Goal: Obtain resource: Download file/media

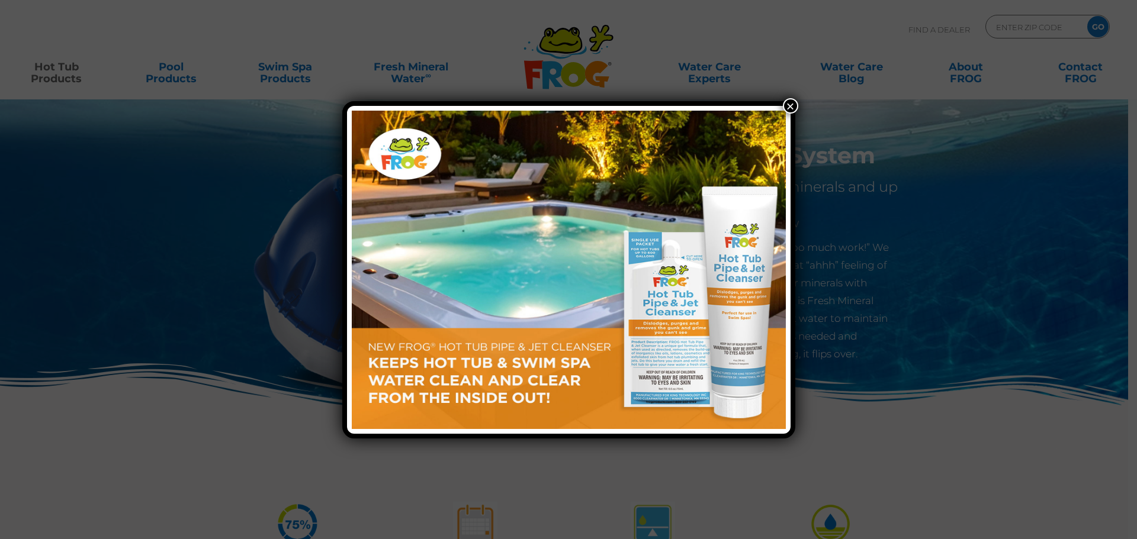
click at [792, 103] on button "×" at bounding box center [790, 105] width 15 height 15
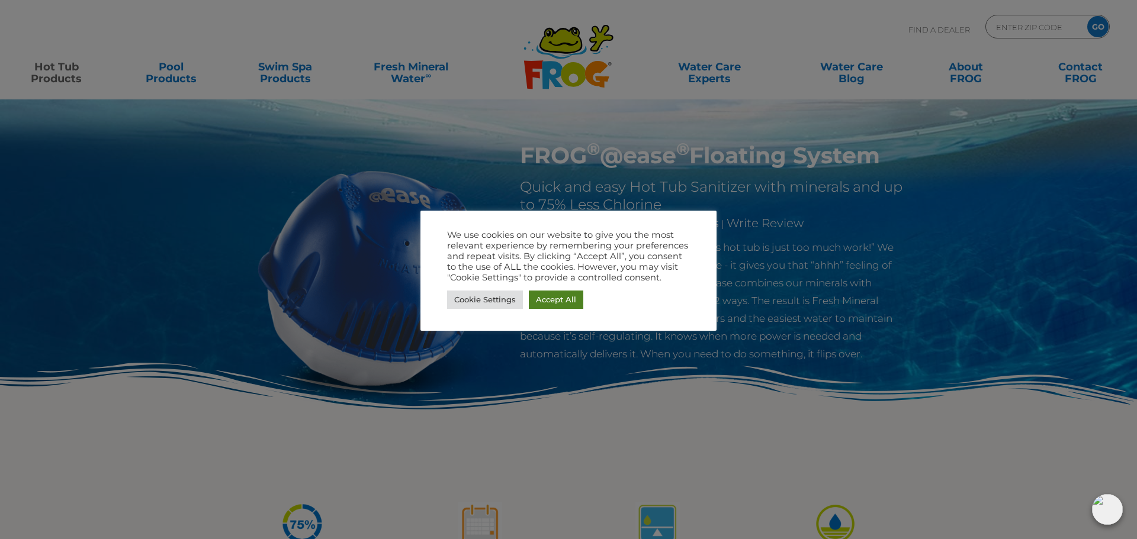
click at [542, 301] on link "Accept All" at bounding box center [556, 300] width 54 height 18
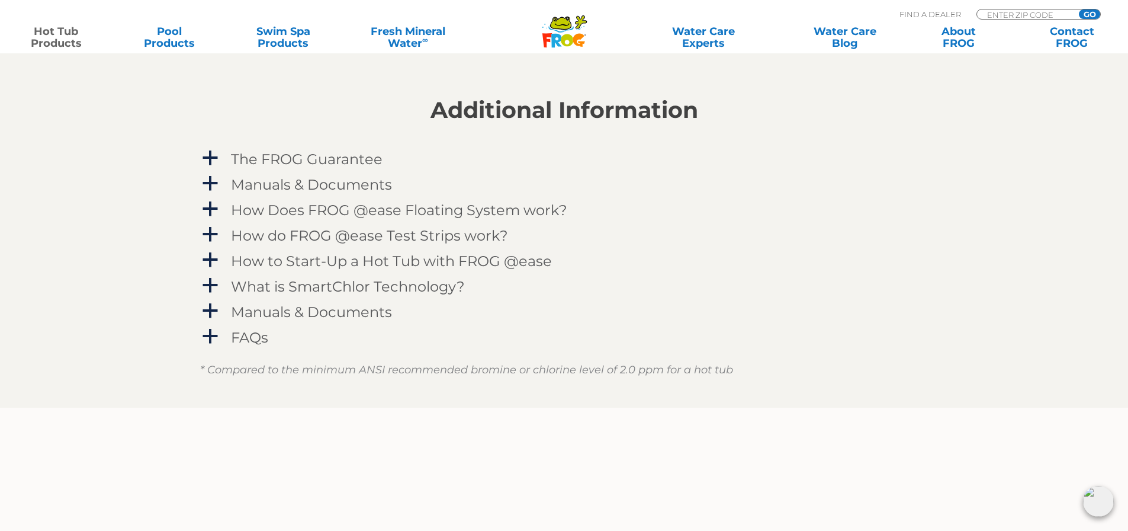
scroll to position [1181, 0]
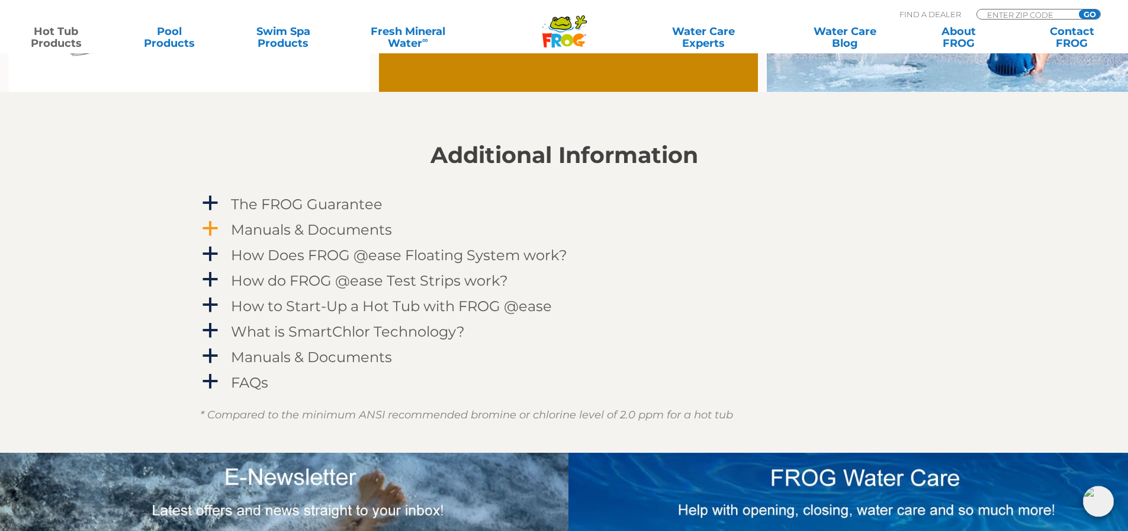
click at [329, 225] on h4 "Manuals & Documents" at bounding box center [311, 229] width 161 height 16
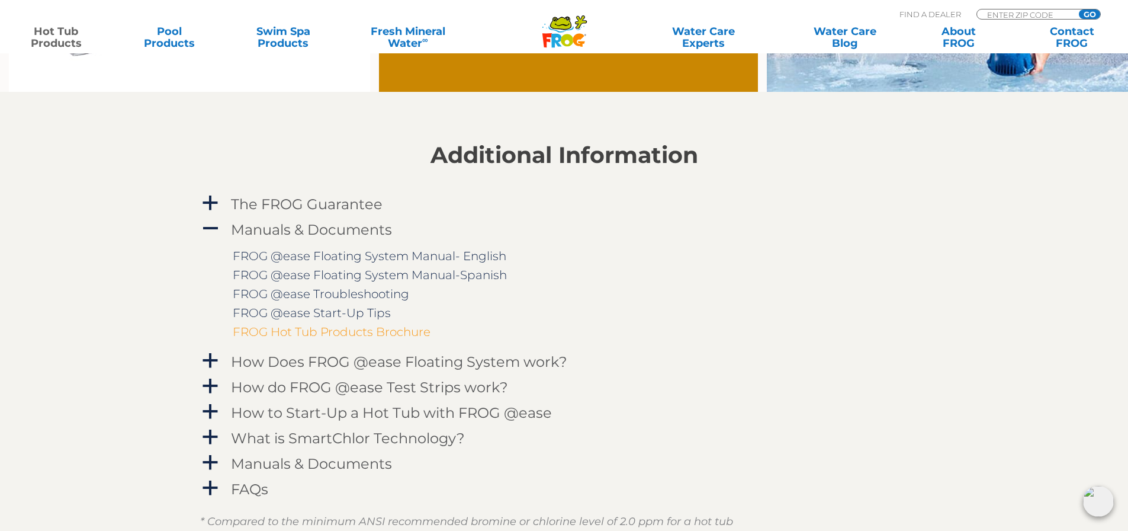
click at [354, 333] on link "FROG Hot Tub Products Brochure" at bounding box center [332, 331] width 198 height 14
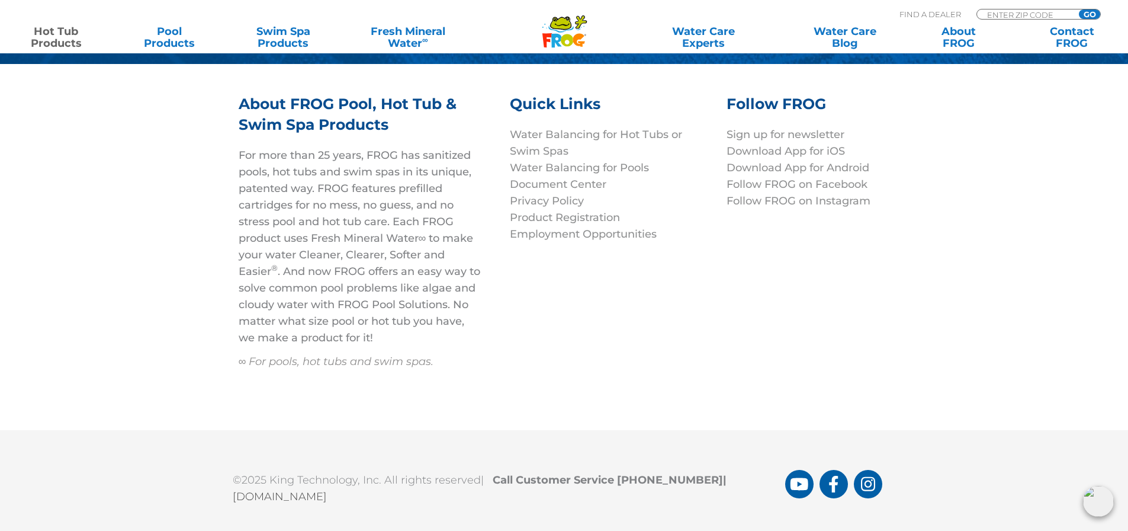
scroll to position [4189, 0]
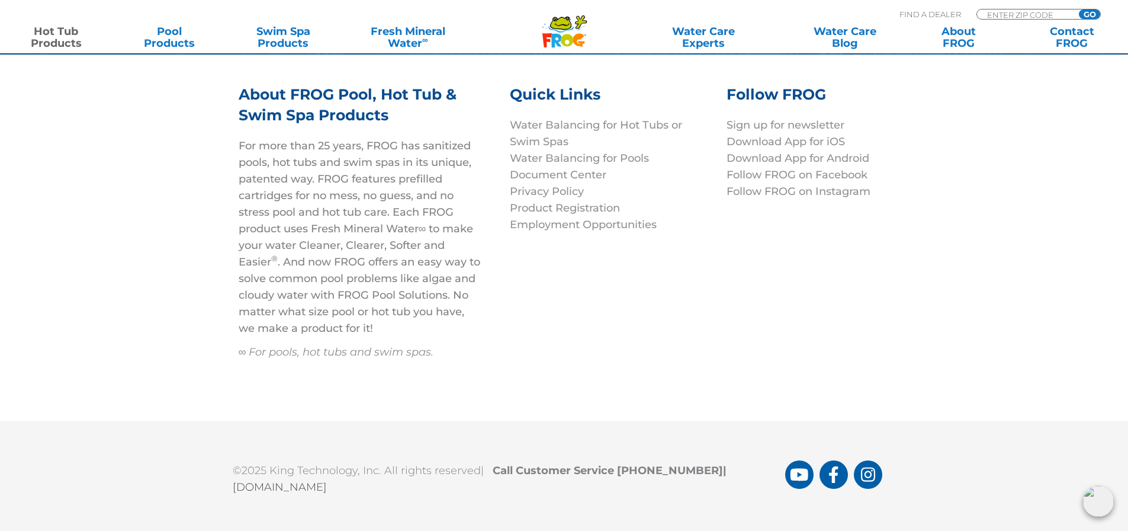
click at [306, 480] on link "[DOMAIN_NAME]" at bounding box center [280, 486] width 94 height 13
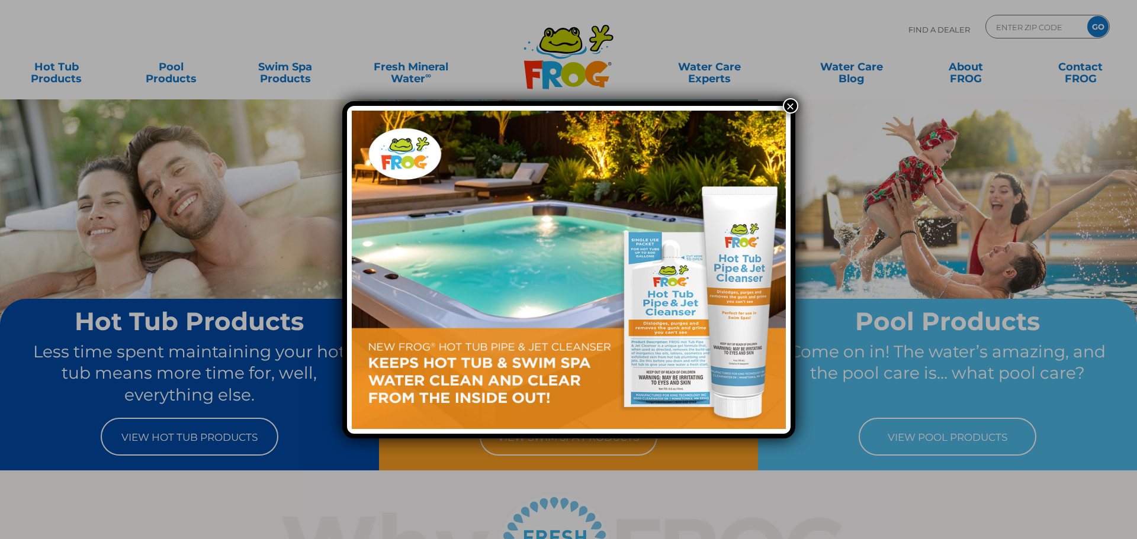
click at [790, 108] on button "×" at bounding box center [790, 105] width 15 height 15
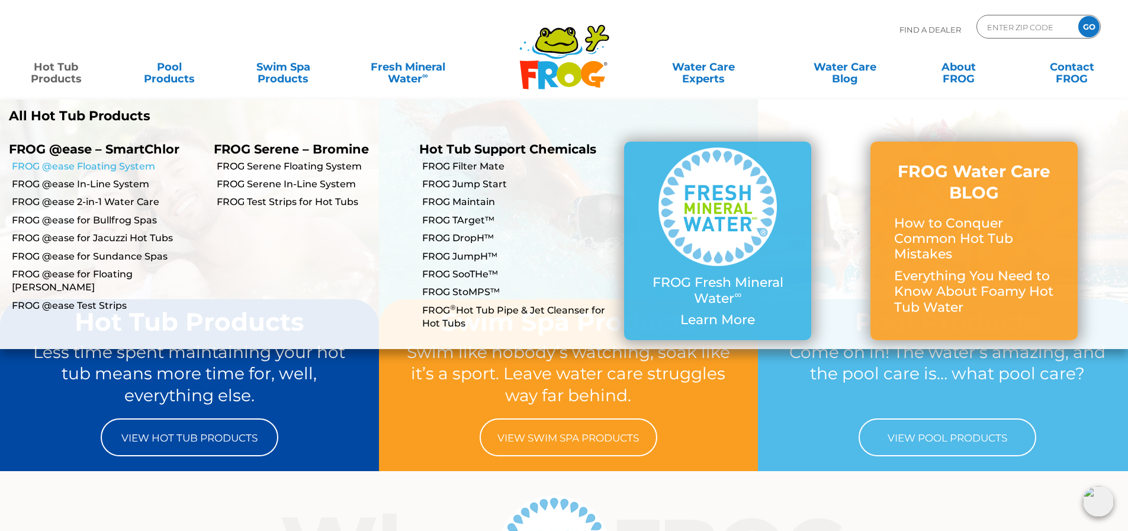
click at [51, 164] on link "FROG @ease Floating System" at bounding box center [108, 166] width 193 height 13
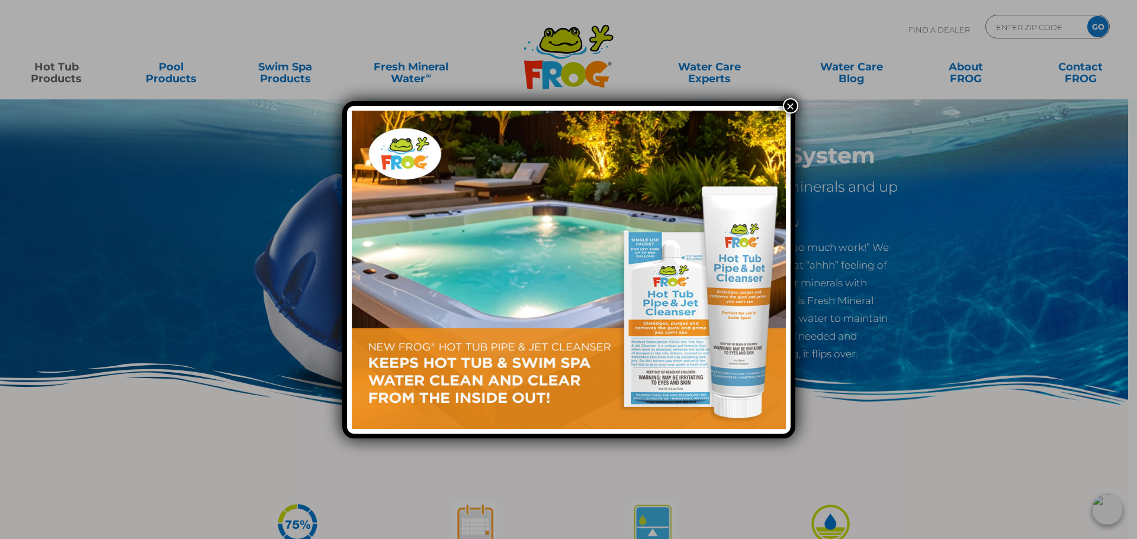
click at [790, 105] on button "×" at bounding box center [790, 105] width 15 height 15
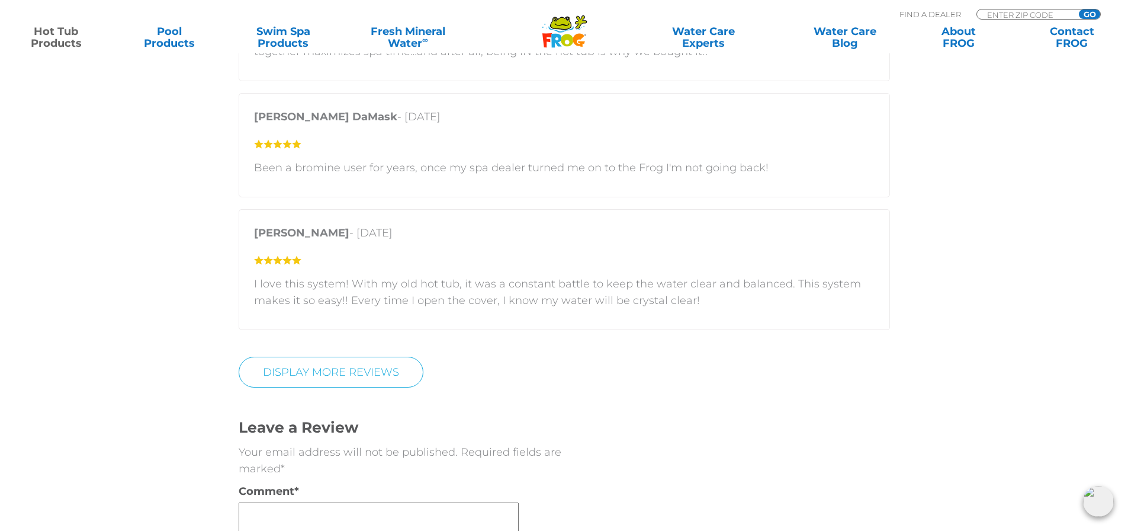
scroll to position [2546, 0]
